Goal: Find specific page/section: Find specific page/section

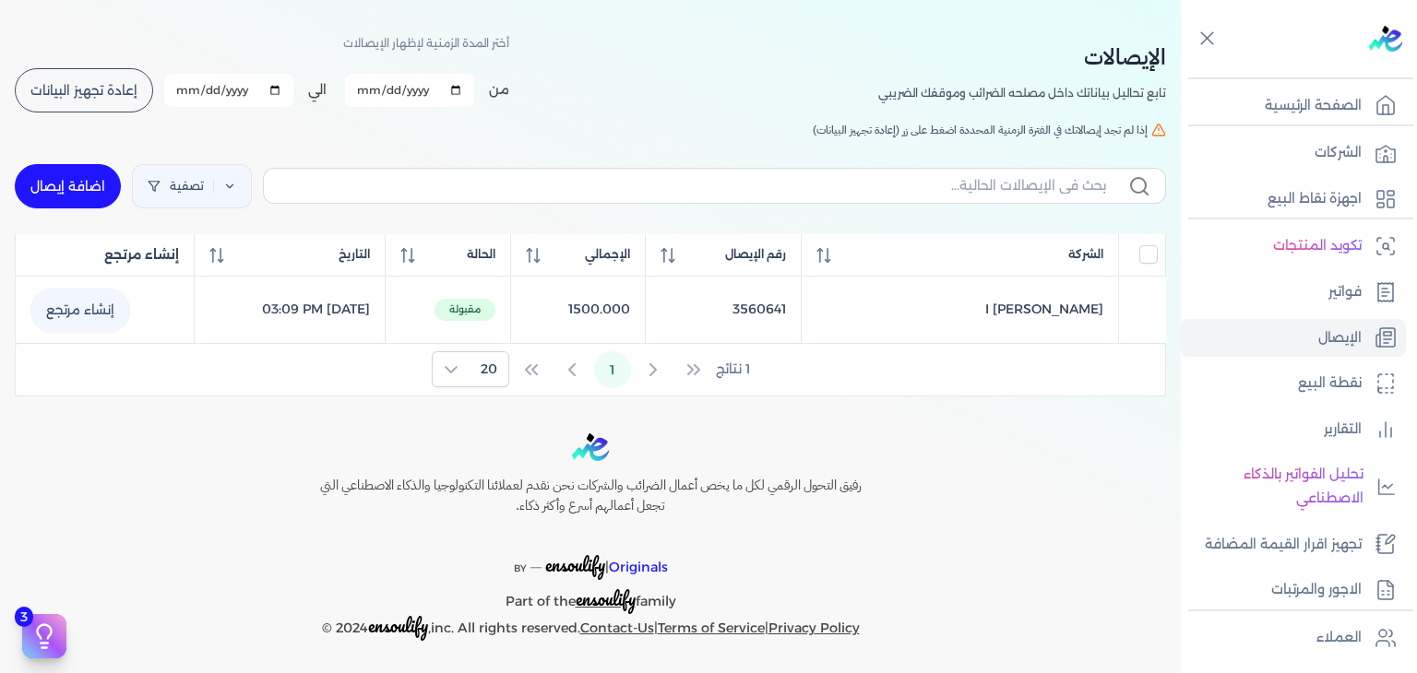
scroll to position [63, 0]
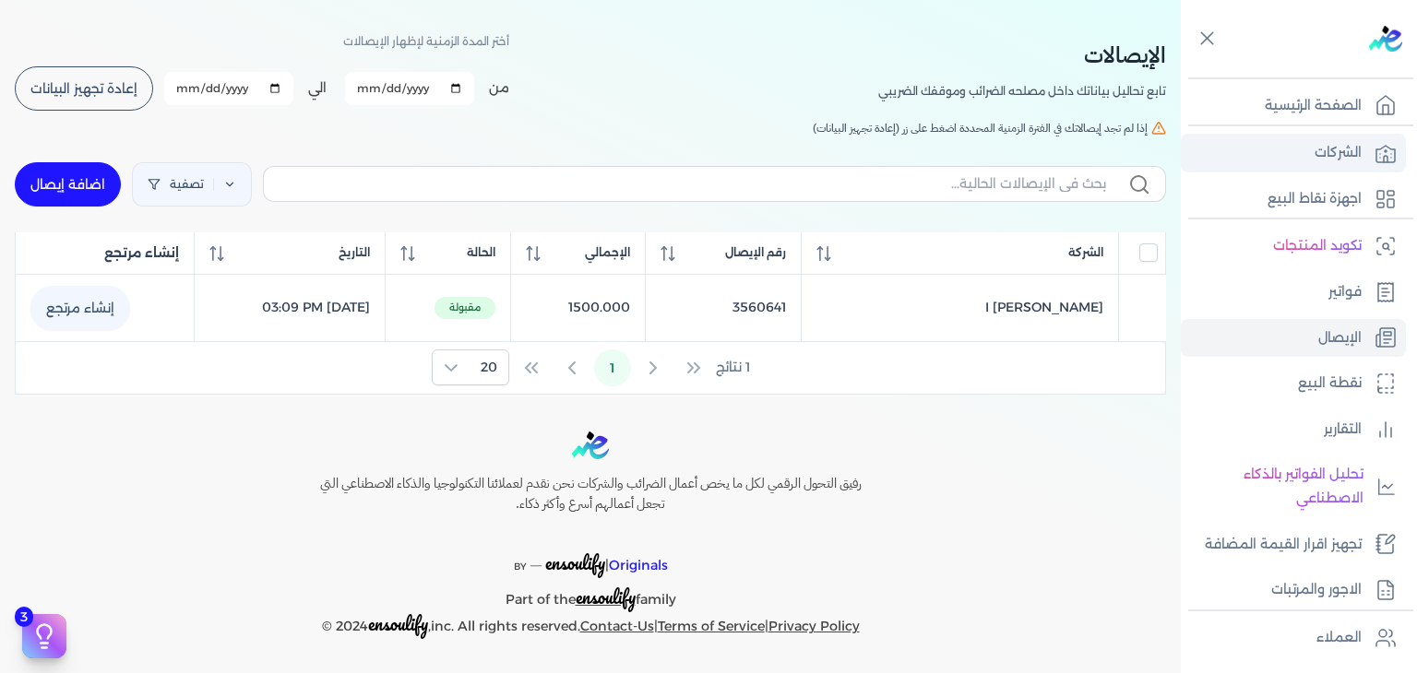
click at [1340, 153] on p "الشركات" at bounding box center [1337, 153] width 47 height 24
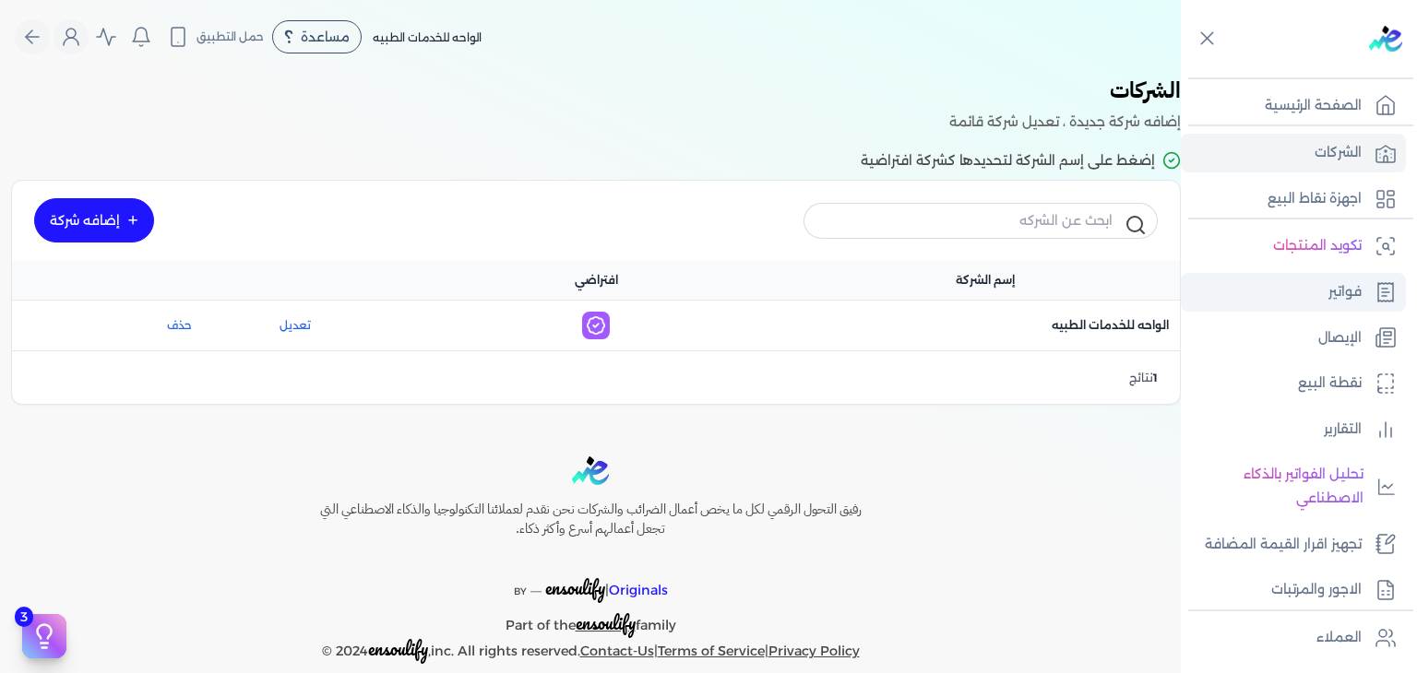
click at [1341, 297] on p "فواتير" at bounding box center [1344, 292] width 33 height 24
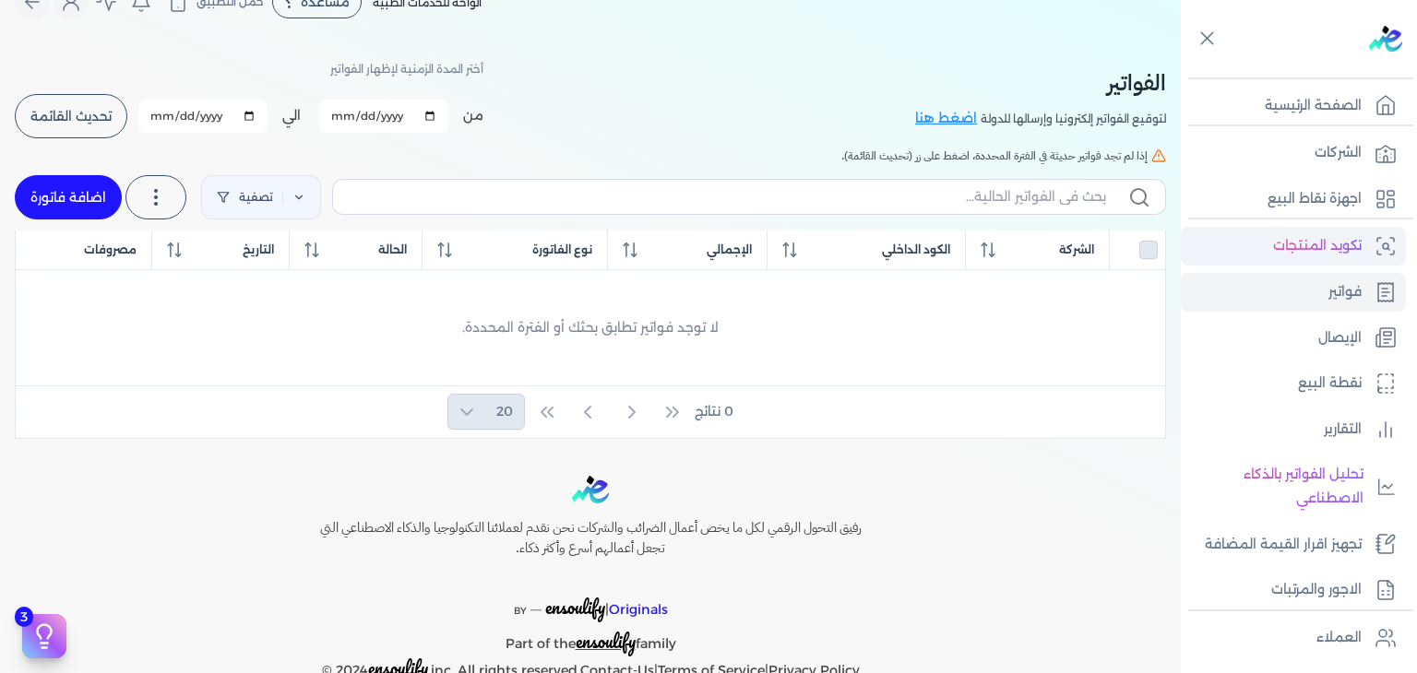
scroll to position [79, 0]
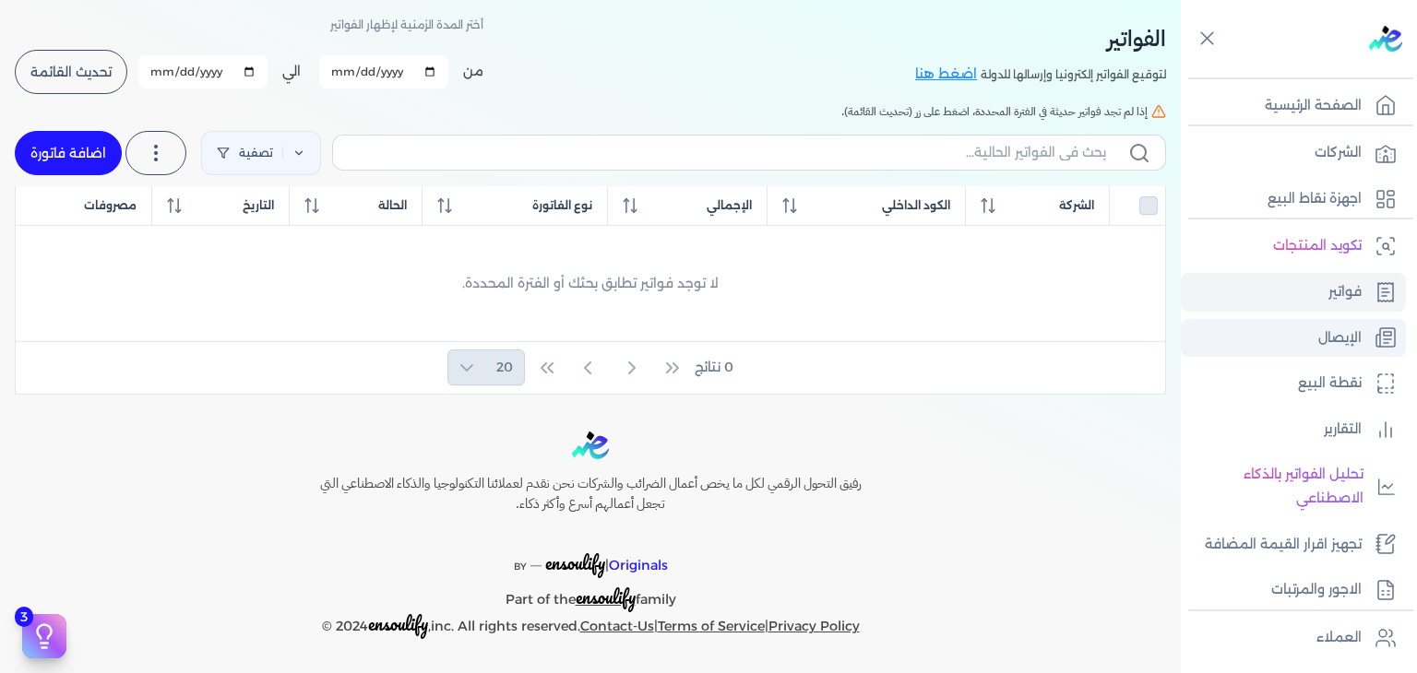
click at [1334, 327] on p "الإيصال" at bounding box center [1339, 339] width 43 height 24
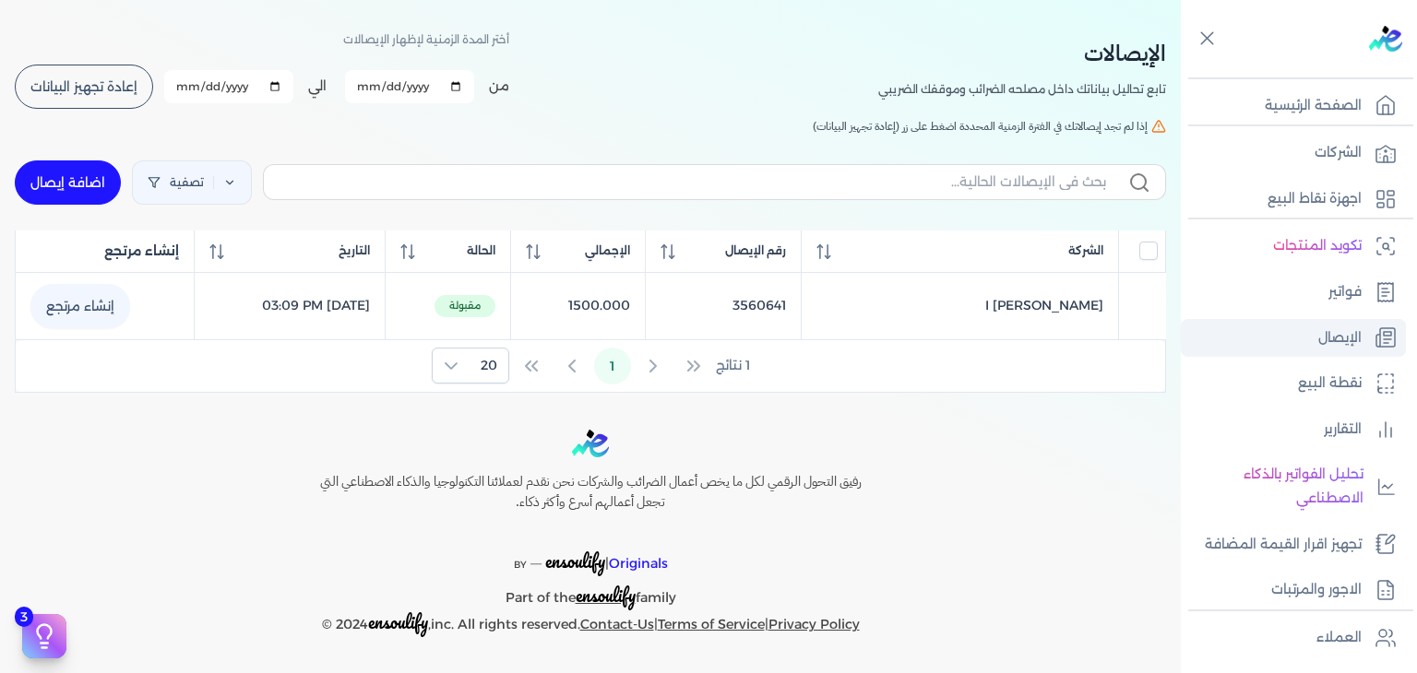
scroll to position [63, 0]
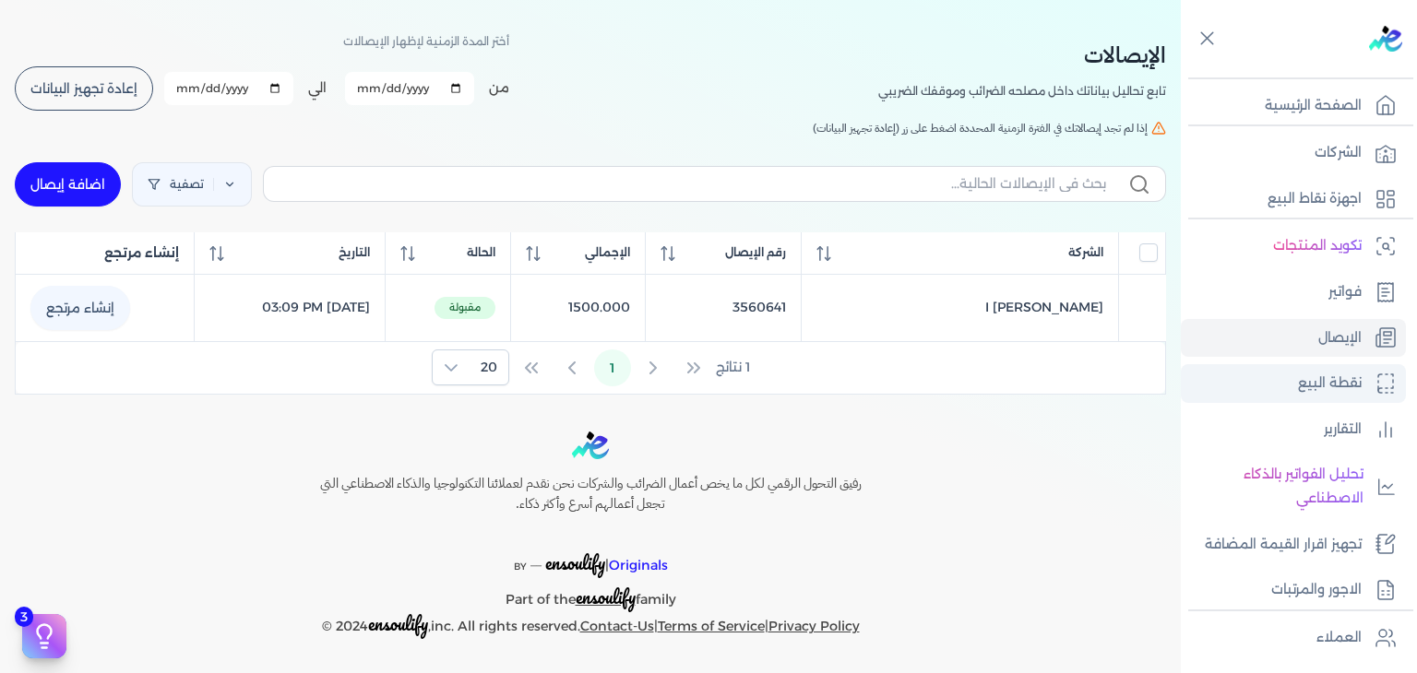
click at [1288, 386] on link "نقطة البيع" at bounding box center [1293, 383] width 225 height 39
select select "EGP"
select select "EGS"
select select "B"
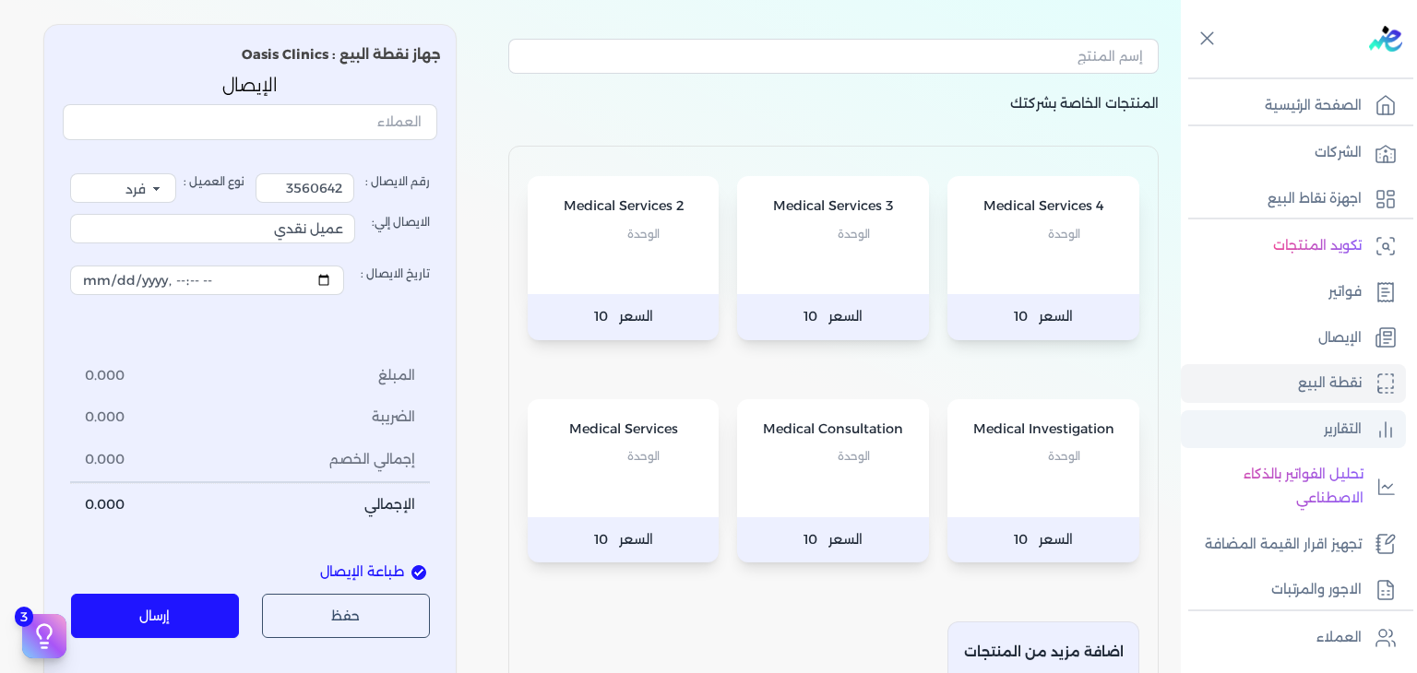
click at [1279, 434] on link "التقارير" at bounding box center [1293, 429] width 225 height 39
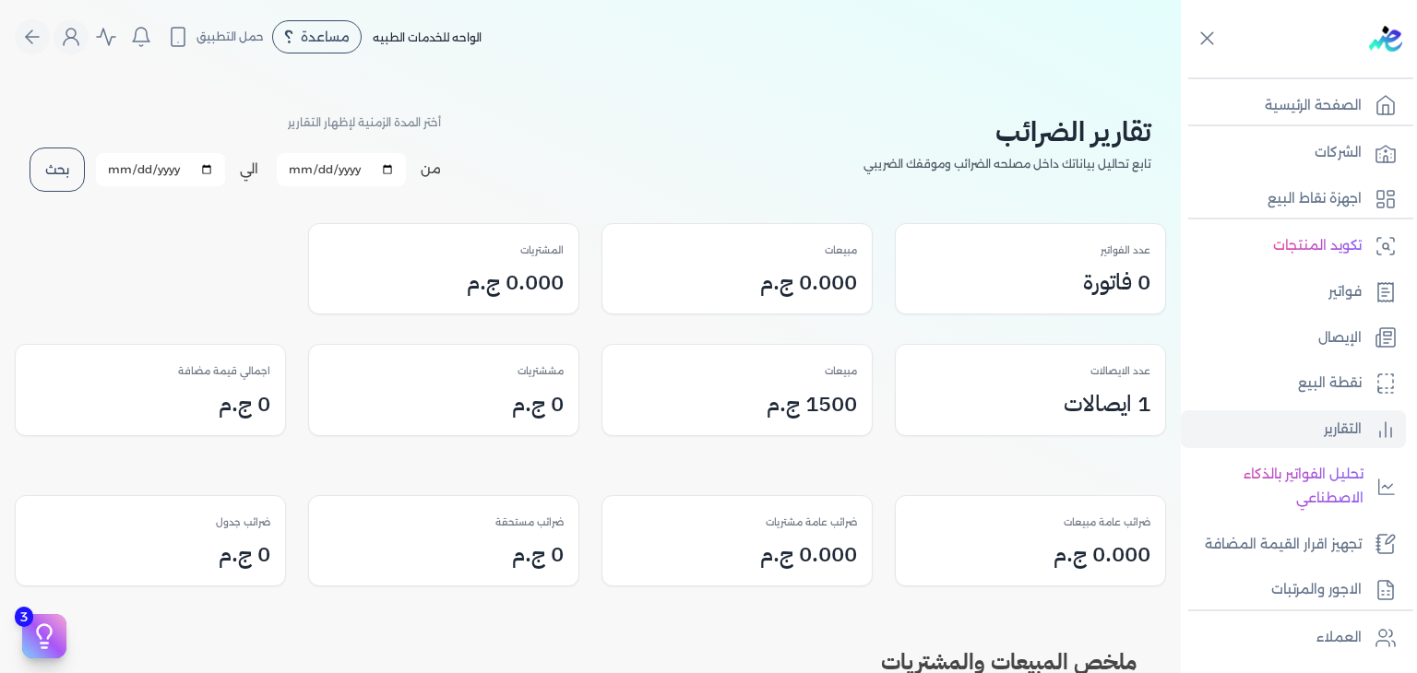
click at [214, 166] on input "[DATE]" at bounding box center [160, 169] width 129 height 33
type input "[DATE]"
click at [388, 163] on input "[DATE]" at bounding box center [341, 169] width 129 height 33
type input "[DATE]"
click at [52, 165] on button "بحث" at bounding box center [57, 170] width 55 height 44
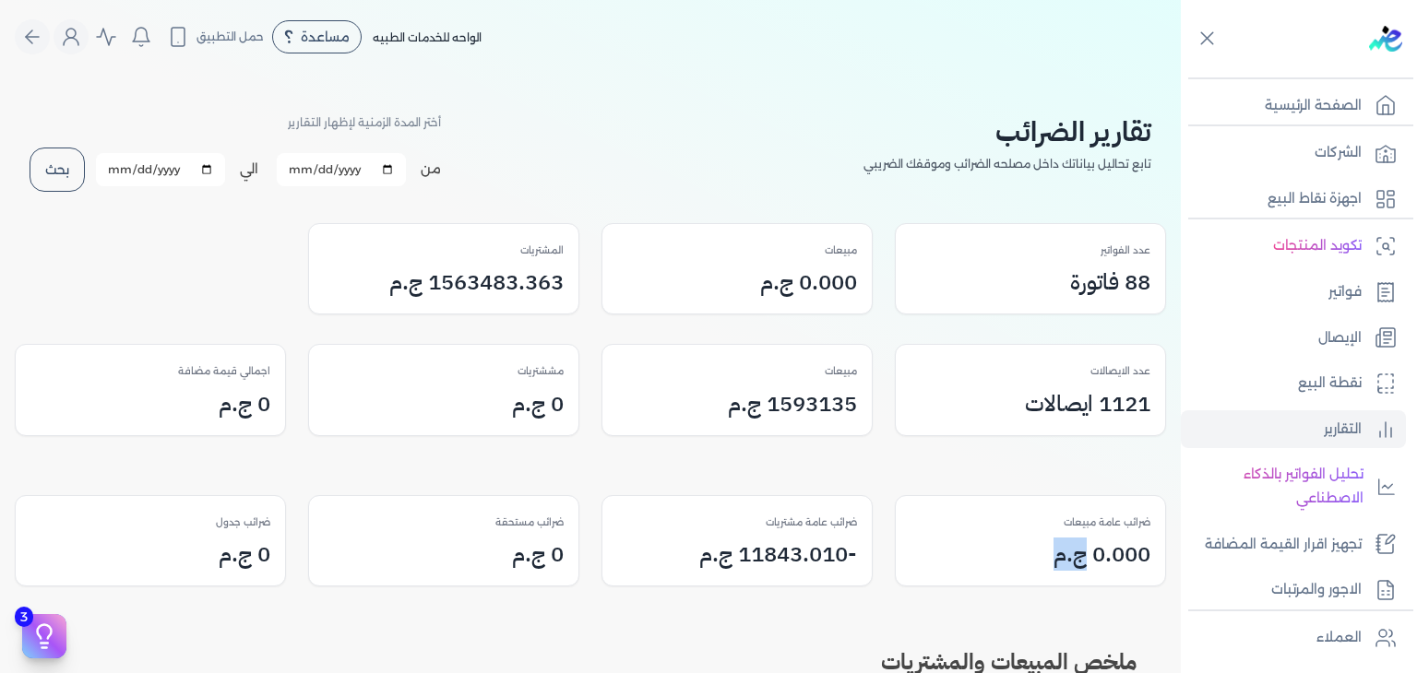
drag, startPoint x: 1084, startPoint y: 534, endPoint x: 1045, endPoint y: 569, distance: 52.2
click at [1045, 569] on div "ضرائب عامة مبيعات 0.000 ج.م" at bounding box center [1030, 541] width 269 height 90
click at [1045, 569] on div "0.000 ج.م" at bounding box center [1030, 554] width 240 height 33
click at [1060, 555] on h3 "0.000 ج.م" at bounding box center [1101, 554] width 97 height 33
drag, startPoint x: 1082, startPoint y: 557, endPoint x: 929, endPoint y: 570, distance: 153.7
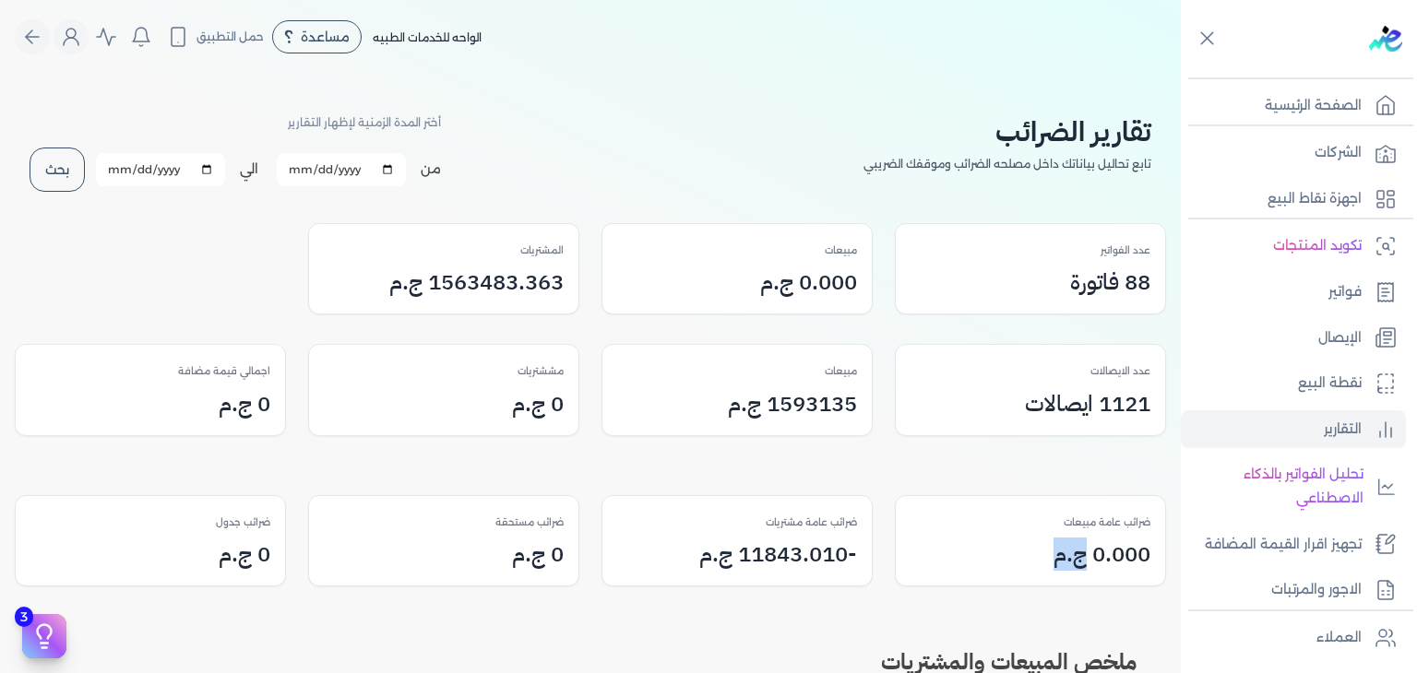
click at [929, 570] on div "ضرائب عامة مبيعات 0.000 ج.م" at bounding box center [1030, 541] width 269 height 90
click at [934, 535] on div "ضرائب عامة مبيعات 0.000 ج.م" at bounding box center [1030, 541] width 269 height 90
drag, startPoint x: 777, startPoint y: 407, endPoint x: 784, endPoint y: 431, distance: 25.1
click at [771, 451] on div "عدد الايصالات 1121 ايصالات مبيعات 1593135 ج.م مششتريات 0 ج.م اجمالي قيمة مضافة …" at bounding box center [590, 405] width 1151 height 122
click at [785, 414] on h3 "1593135 ج.م" at bounding box center [792, 403] width 129 height 33
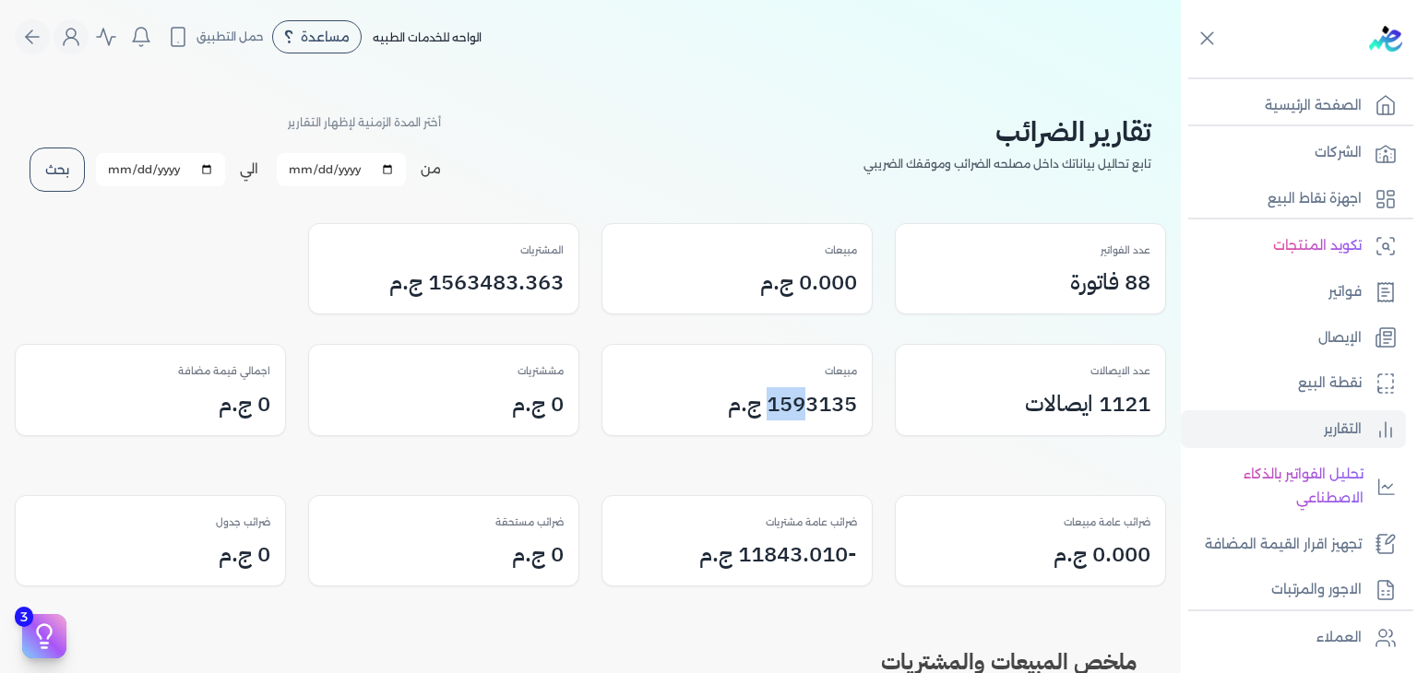
drag, startPoint x: 764, startPoint y: 402, endPoint x: 800, endPoint y: 426, distance: 43.2
click at [801, 426] on div "مبيعات 1593135 ج.م" at bounding box center [736, 390] width 269 height 90
click at [788, 418] on h3 "1593135 ج.م" at bounding box center [792, 403] width 129 height 33
click at [779, 406] on h3 "1593135 ج.م" at bounding box center [792, 403] width 129 height 33
drag, startPoint x: 782, startPoint y: 405, endPoint x: 805, endPoint y: 407, distance: 23.1
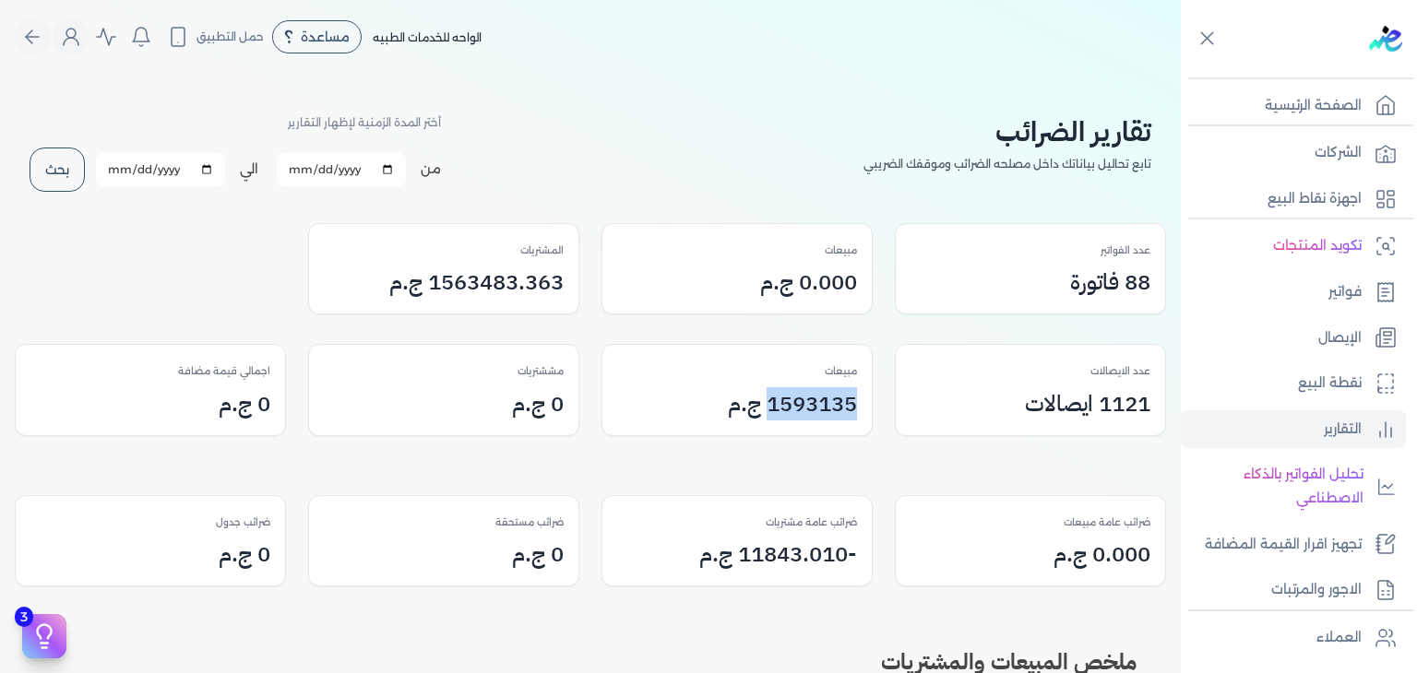
click at [805, 407] on h3 "1593135 ج.م" at bounding box center [792, 403] width 129 height 33
click at [869, 407] on div "مبيعات 1593135 ج.م" at bounding box center [736, 390] width 269 height 90
drag, startPoint x: 782, startPoint y: 392, endPoint x: 815, endPoint y: 421, distance: 43.8
click at [815, 421] on div "مبيعات 1593135 ج.م" at bounding box center [736, 390] width 269 height 90
drag, startPoint x: 424, startPoint y: 287, endPoint x: 453, endPoint y: 302, distance: 32.2
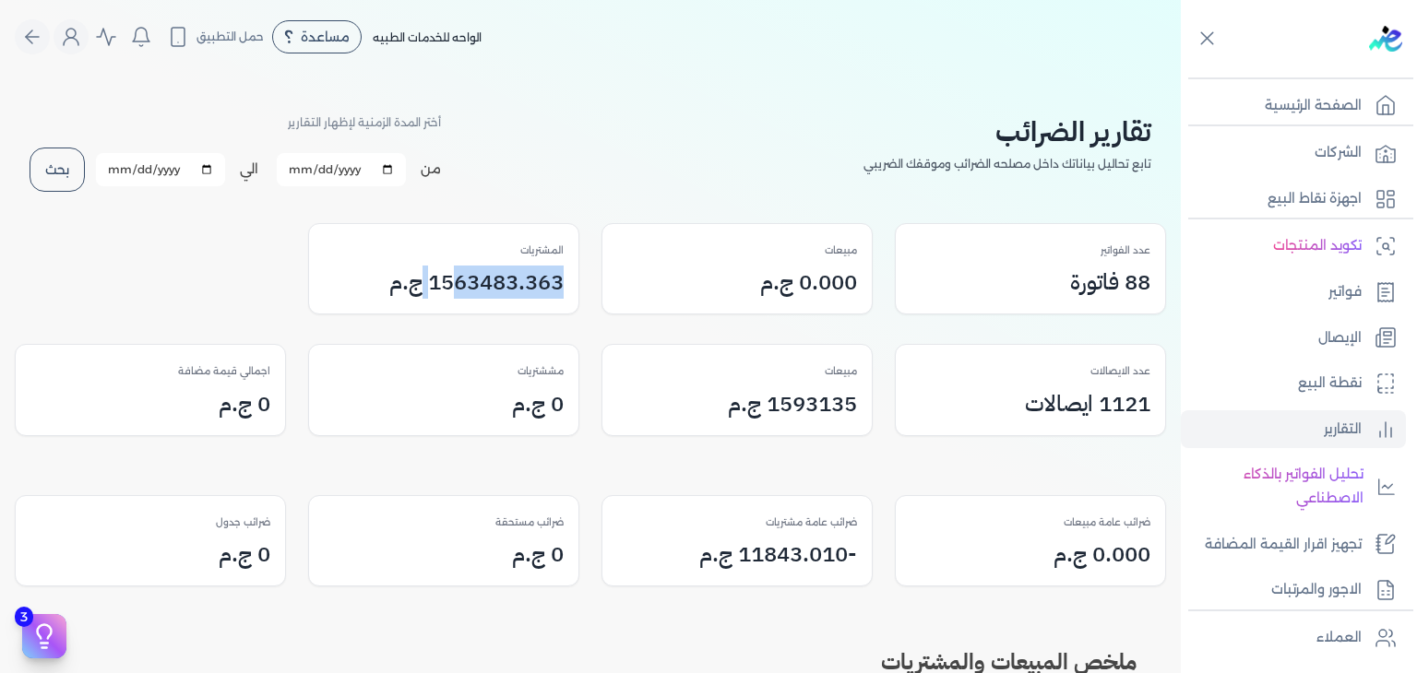
click at [453, 302] on div "المشتريات 1563483.363 ج.م" at bounding box center [443, 269] width 269 height 90
click at [450, 280] on h3 "1563483.363 ج.م" at bounding box center [476, 282] width 174 height 33
click at [422, 273] on h3 "1563483.363 ج.م" at bounding box center [476, 282] width 174 height 33
drag, startPoint x: 433, startPoint y: 280, endPoint x: 450, endPoint y: 293, distance: 22.3
click at [452, 293] on h3 "1563483.363 ج.م" at bounding box center [476, 282] width 174 height 33
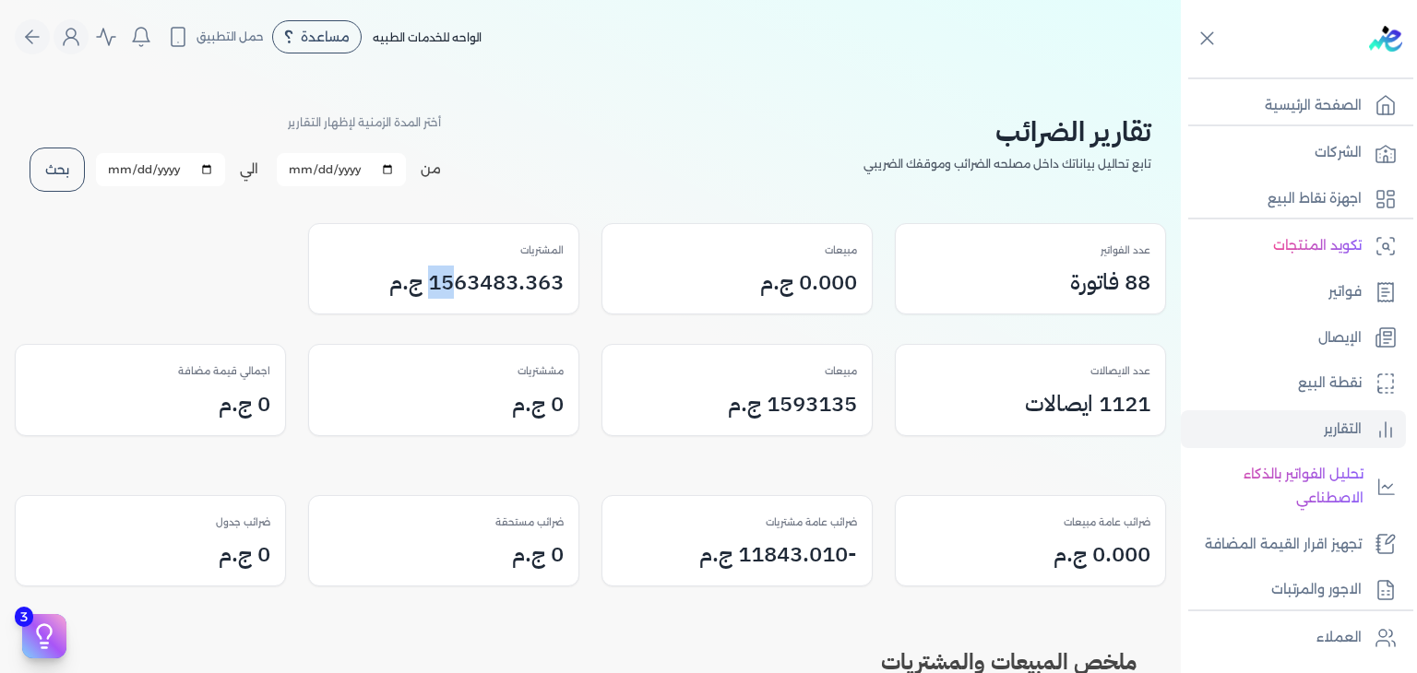
click at [436, 285] on h3 "1563483.363 ج.م" at bounding box center [476, 282] width 174 height 33
drag, startPoint x: 436, startPoint y: 285, endPoint x: 519, endPoint y: 296, distance: 83.8
click at [519, 296] on h3 "1563483.363 ج.م" at bounding box center [476, 282] width 174 height 33
click at [77, 20] on button "Global" at bounding box center [71, 36] width 35 height 35
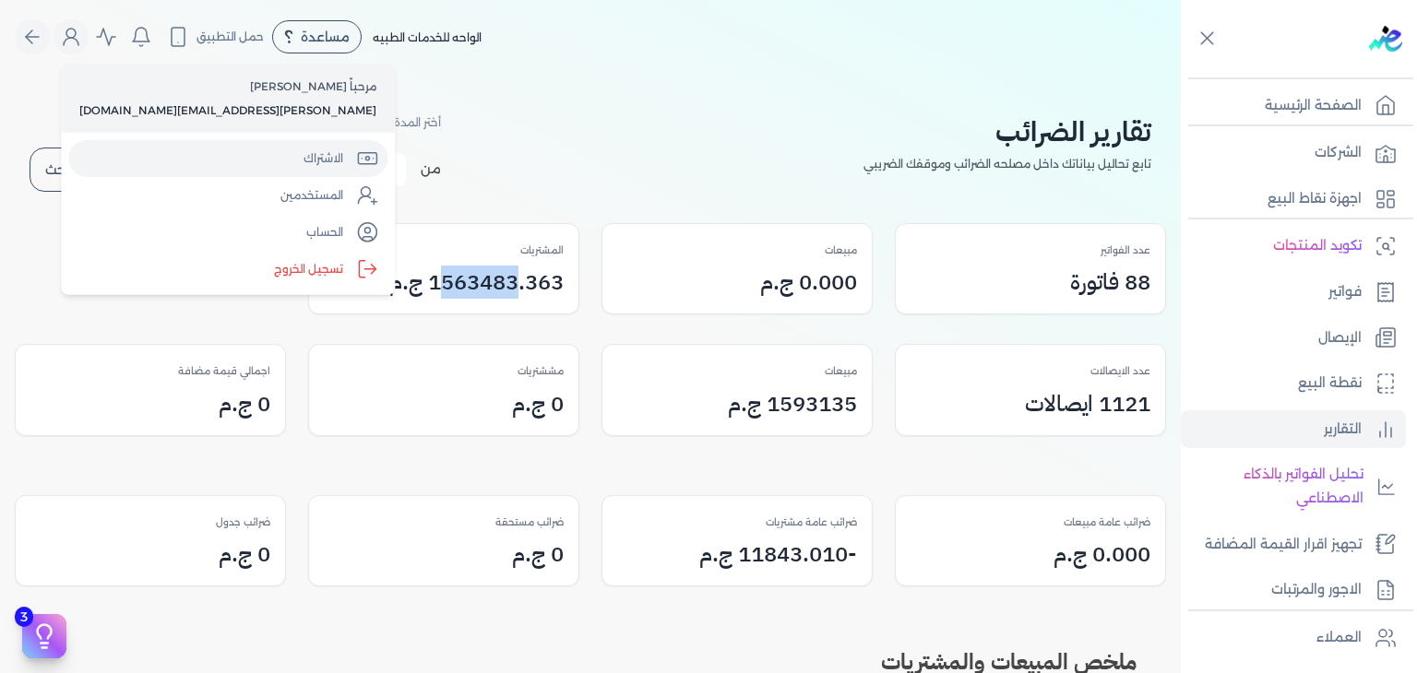
click at [184, 161] on link "الاشتراك" at bounding box center [227, 158] width 319 height 37
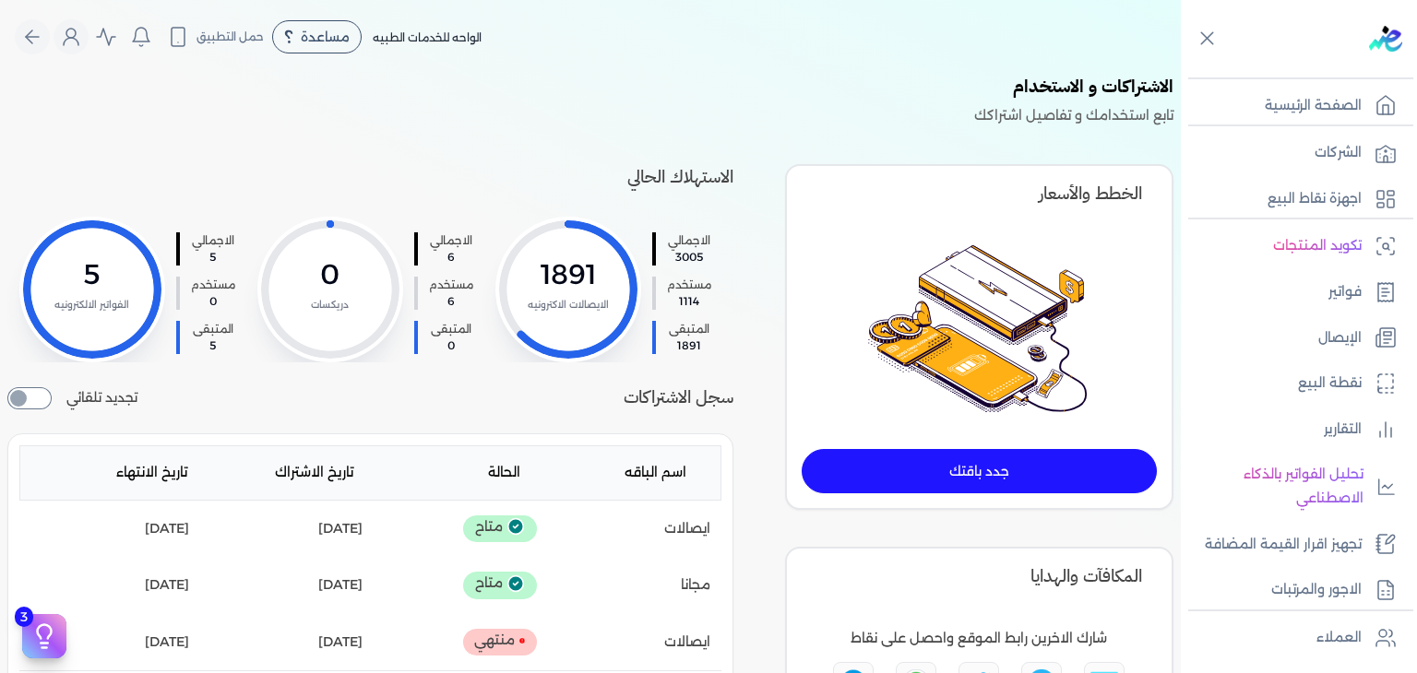
click at [694, 340] on span "1891" at bounding box center [689, 346] width 44 height 17
drag, startPoint x: 712, startPoint y: 250, endPoint x: 627, endPoint y: 223, distance: 89.0
click at [627, 223] on div "الاجمالي 3005 مستخدم 1114 المتبقى 1891 1891 الايصالات الاكترونيه" at bounding box center [614, 290] width 238 height 146
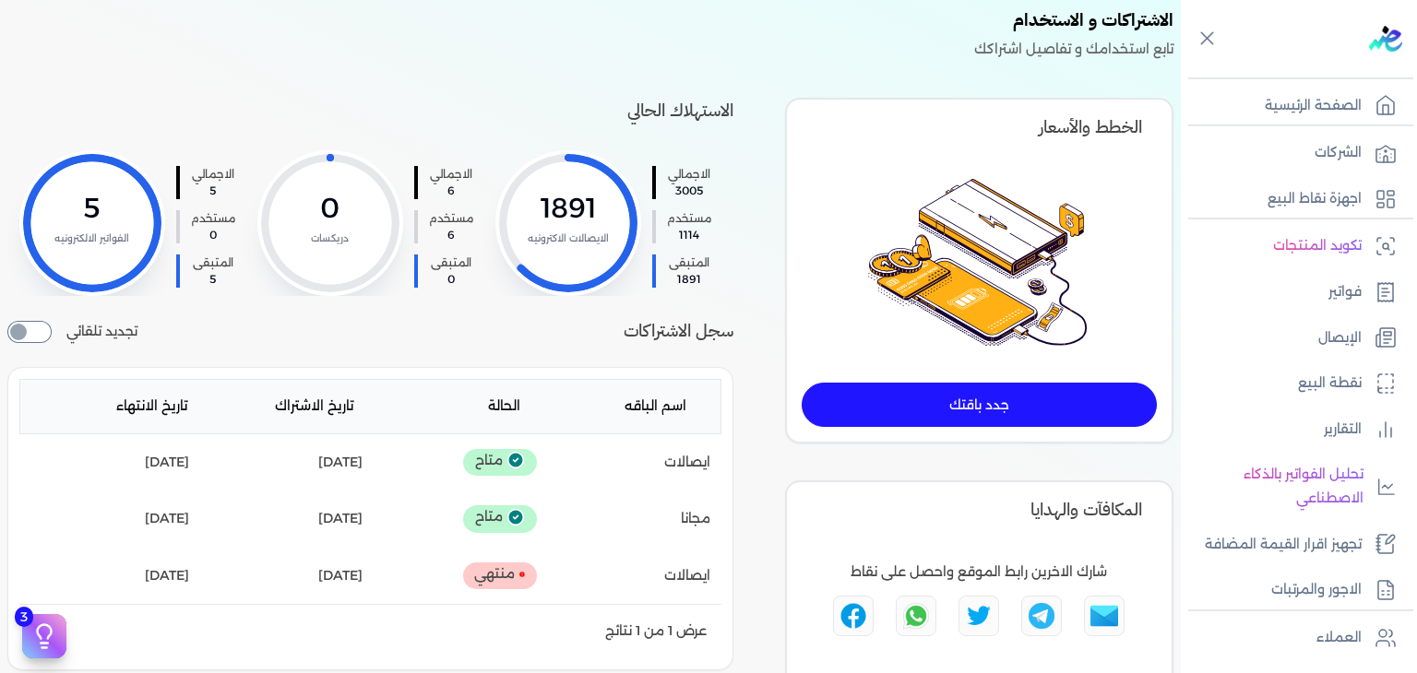
scroll to position [36, 0]
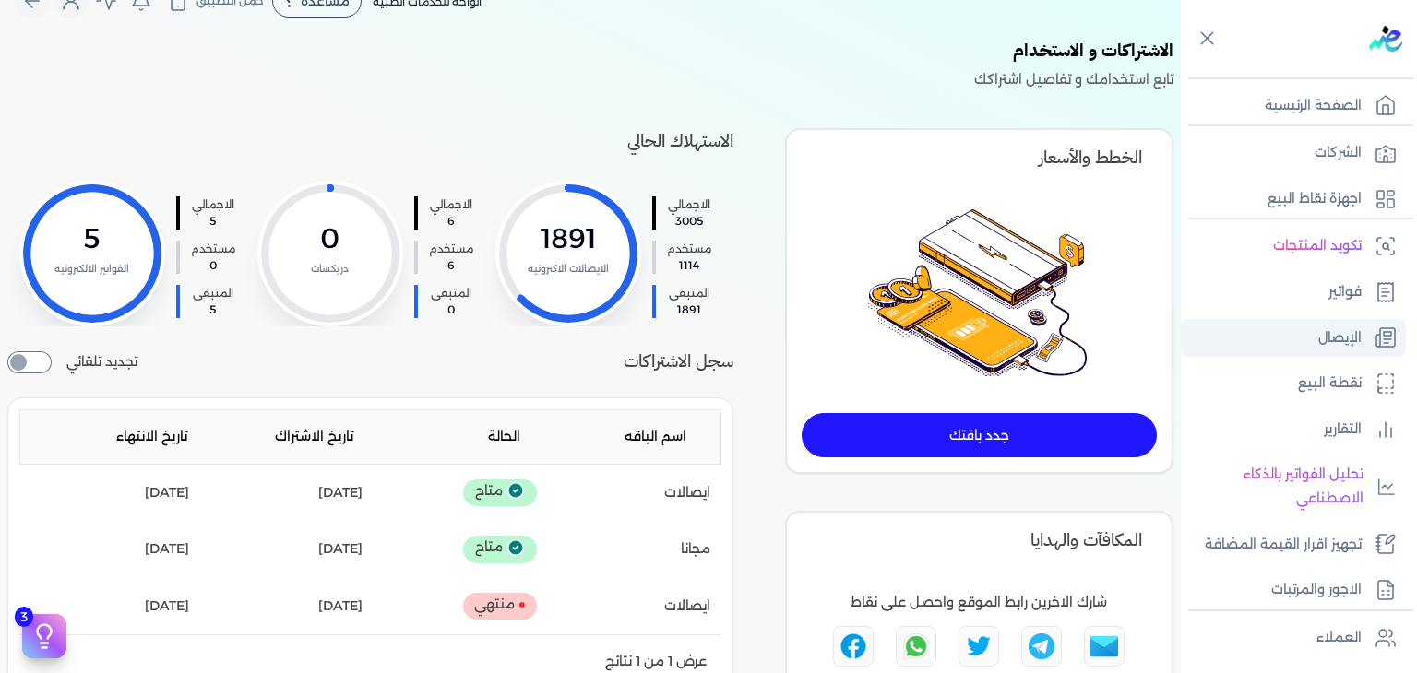
click at [1322, 319] on link "الإيصال" at bounding box center [1293, 338] width 225 height 39
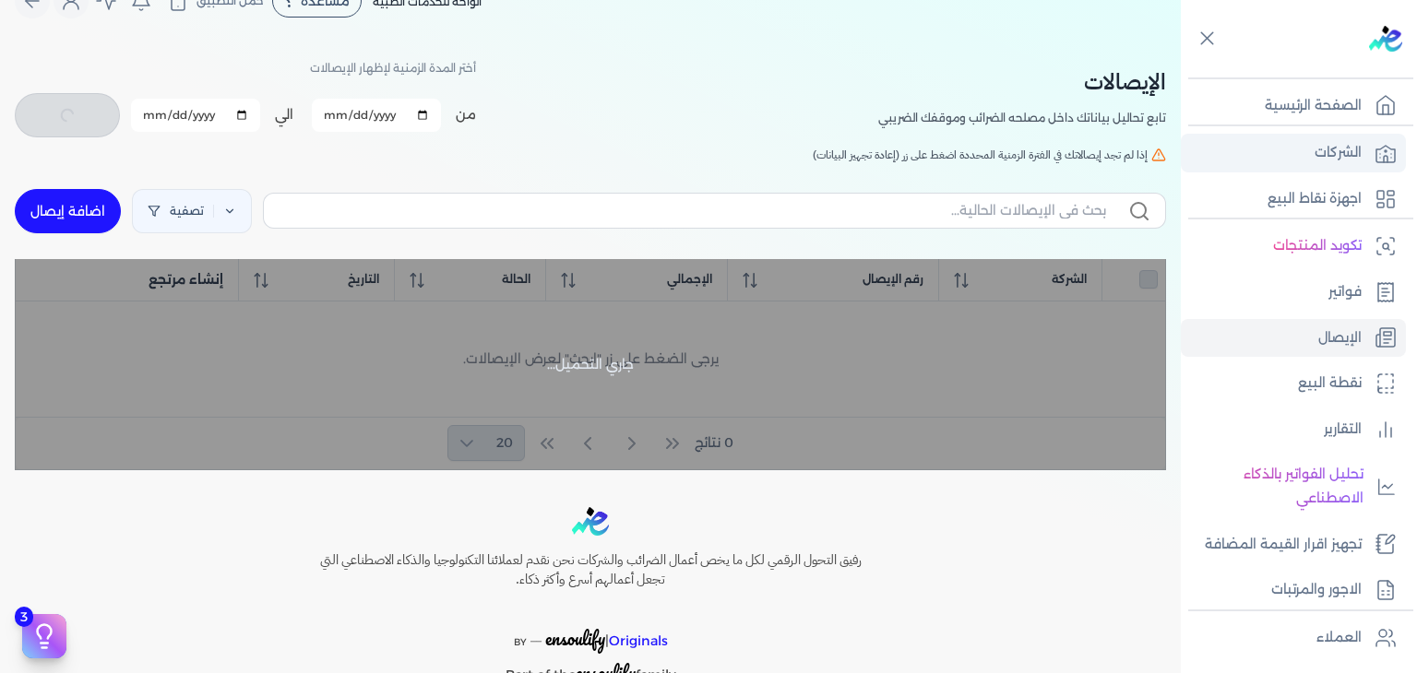
click at [1321, 167] on link "الشركات" at bounding box center [1293, 153] width 225 height 39
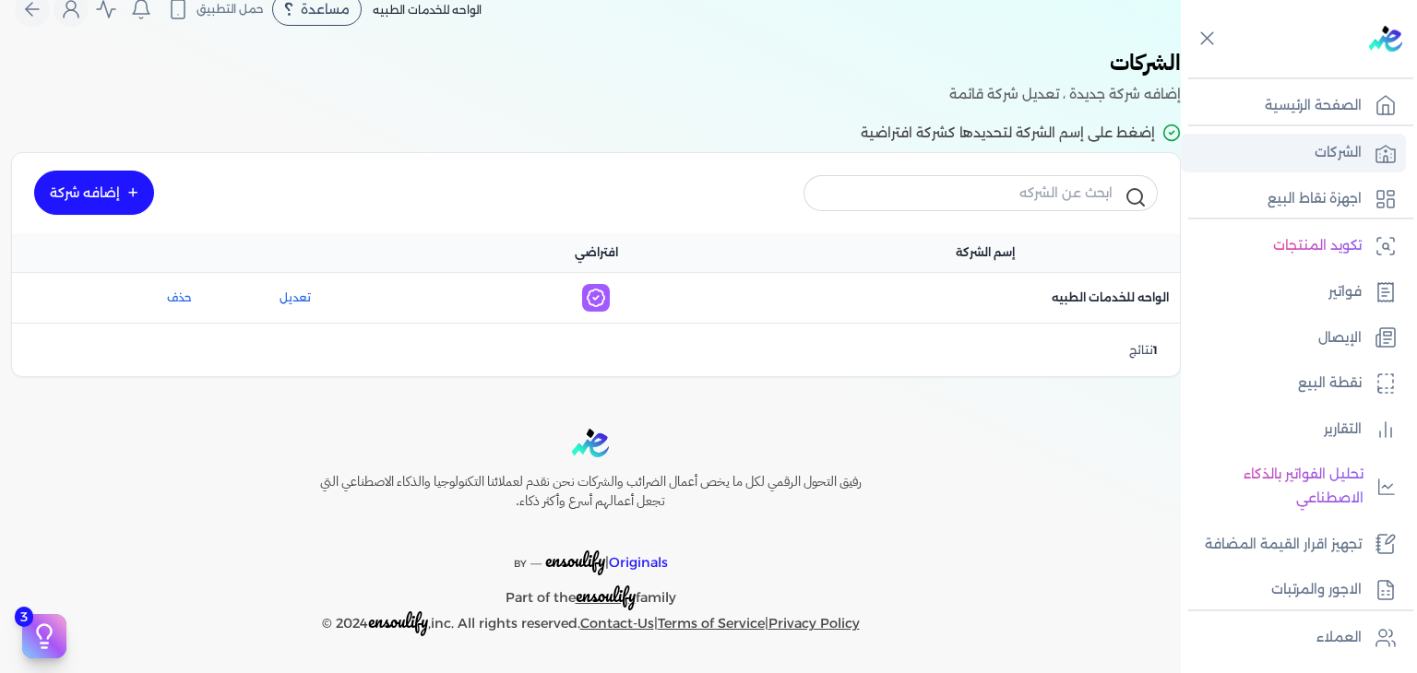
scroll to position [25, 0]
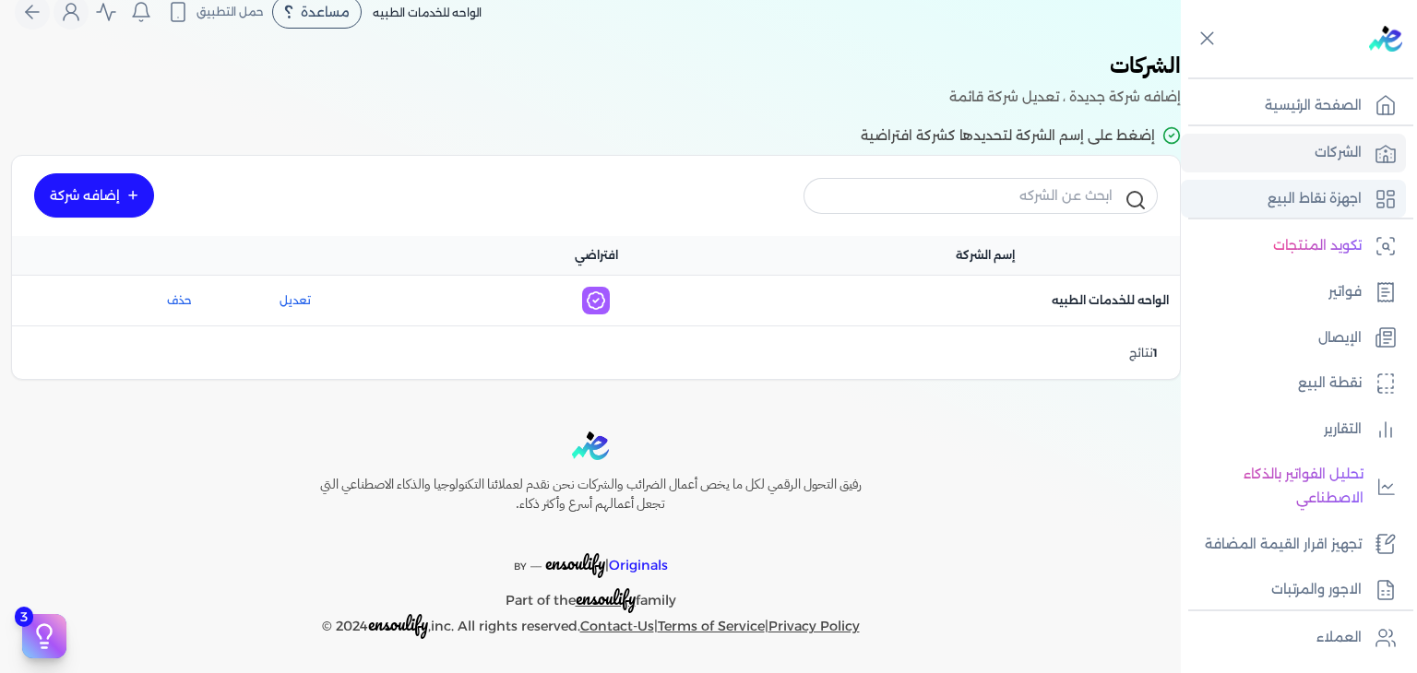
click at [1327, 197] on p "اجهزة نقاط البيع" at bounding box center [1314, 199] width 94 height 24
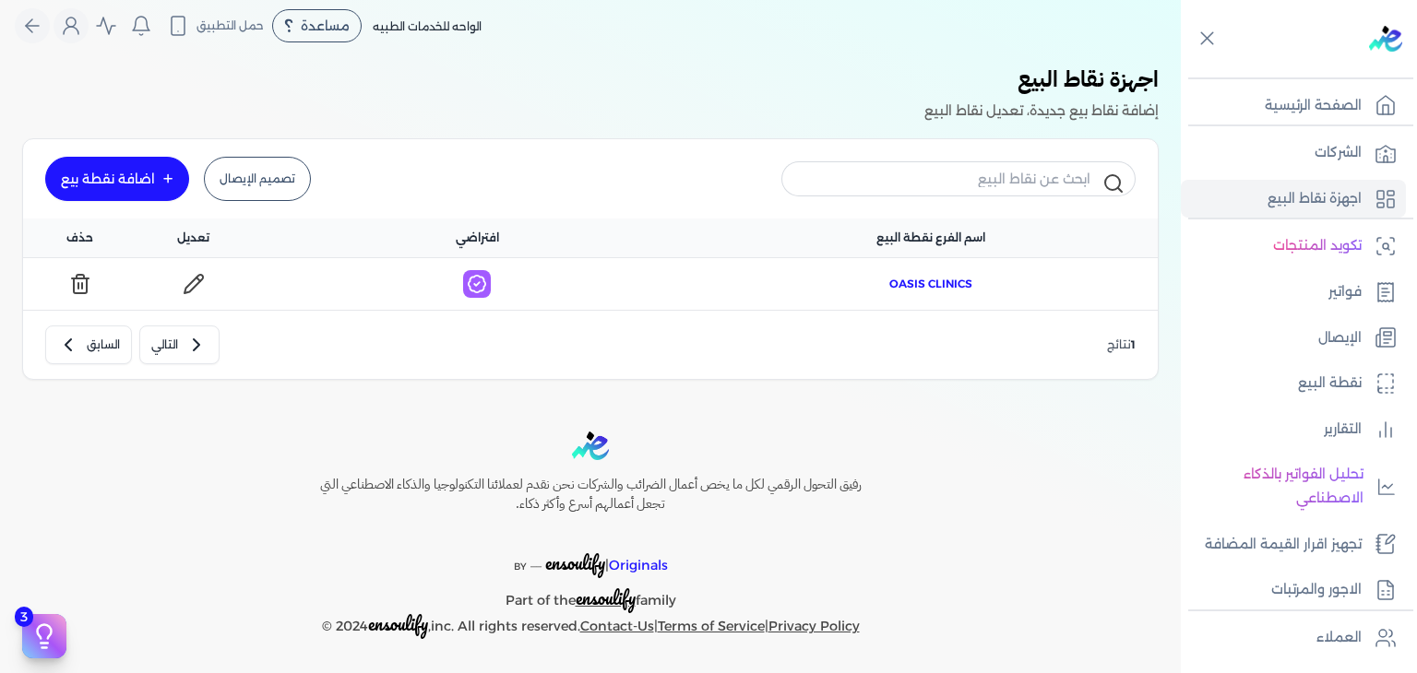
click at [962, 277] on span "Oasis Clinics" at bounding box center [930, 284] width 83 height 17
click at [491, 286] on icon at bounding box center [477, 284] width 28 height 28
